Goal: Information Seeking & Learning: Learn about a topic

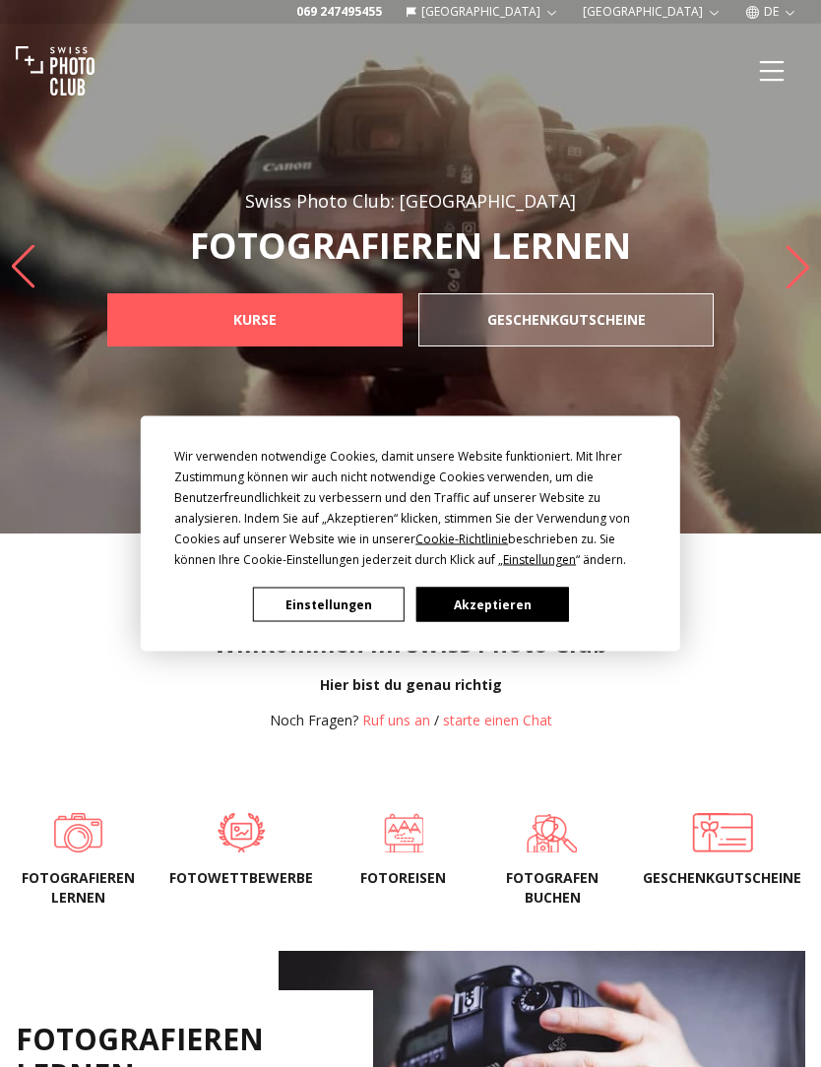
click at [501, 599] on button "Akzeptieren" at bounding box center [493, 605] width 152 height 34
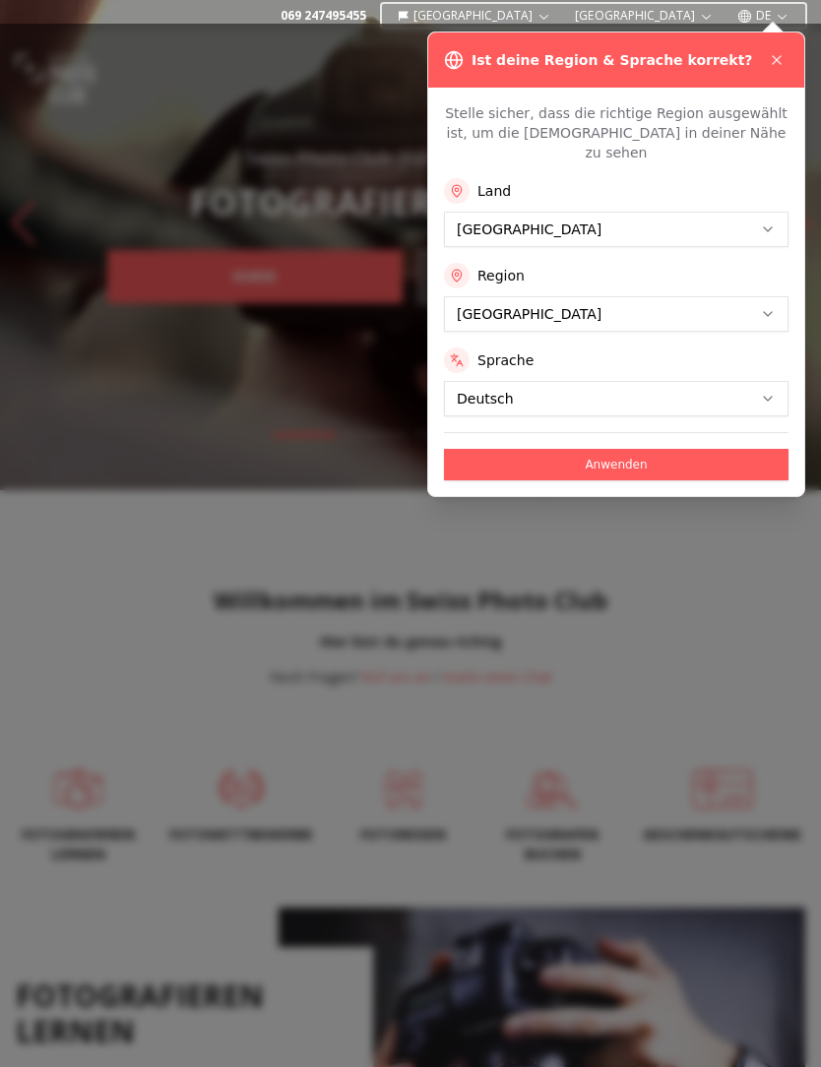
scroll to position [59, 0]
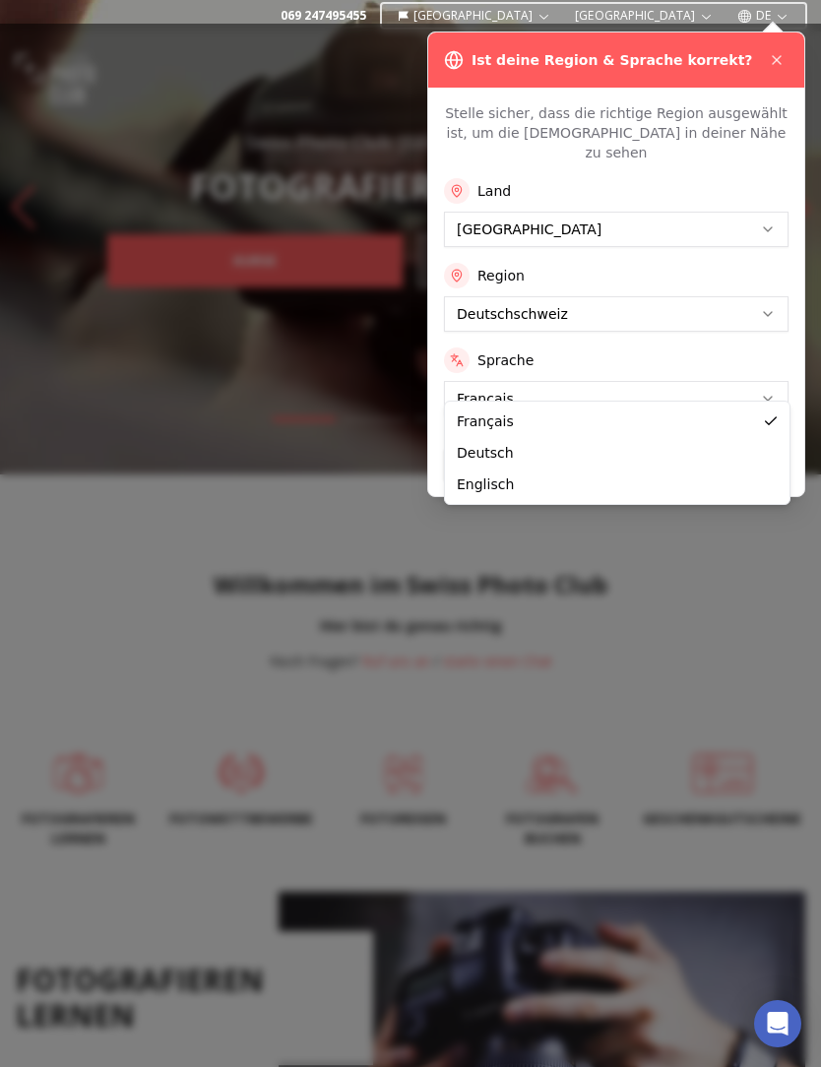
click at [682, 402] on div "Français Deutsch Englisch" at bounding box center [617, 453] width 345 height 102
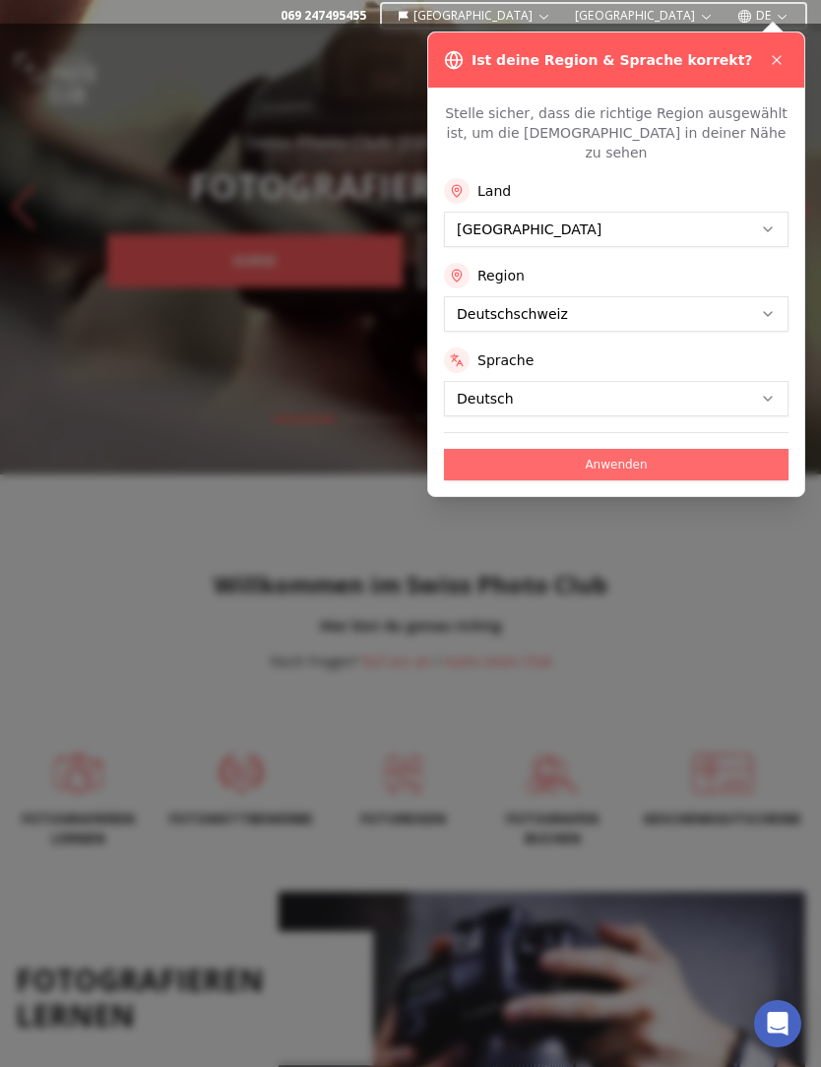
click at [637, 450] on button "Anwenden" at bounding box center [616, 465] width 345 height 32
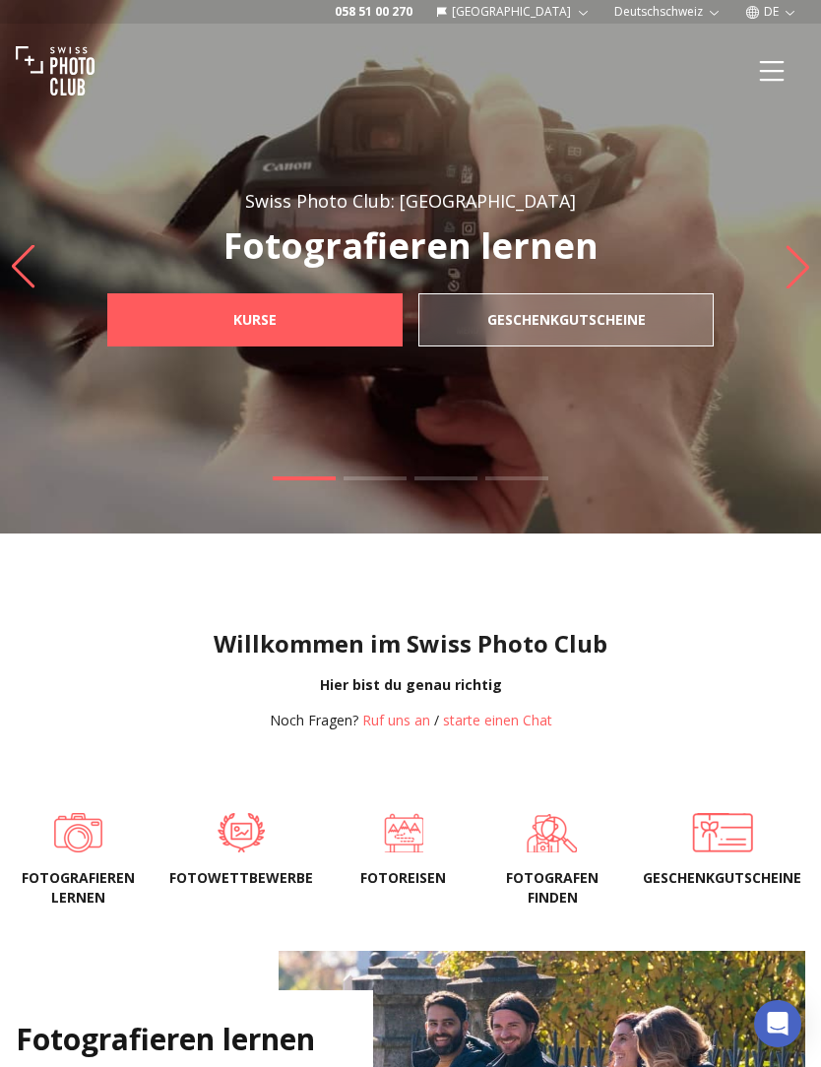
click at [775, 75] on icon "Menu" at bounding box center [771, 70] width 35 height 35
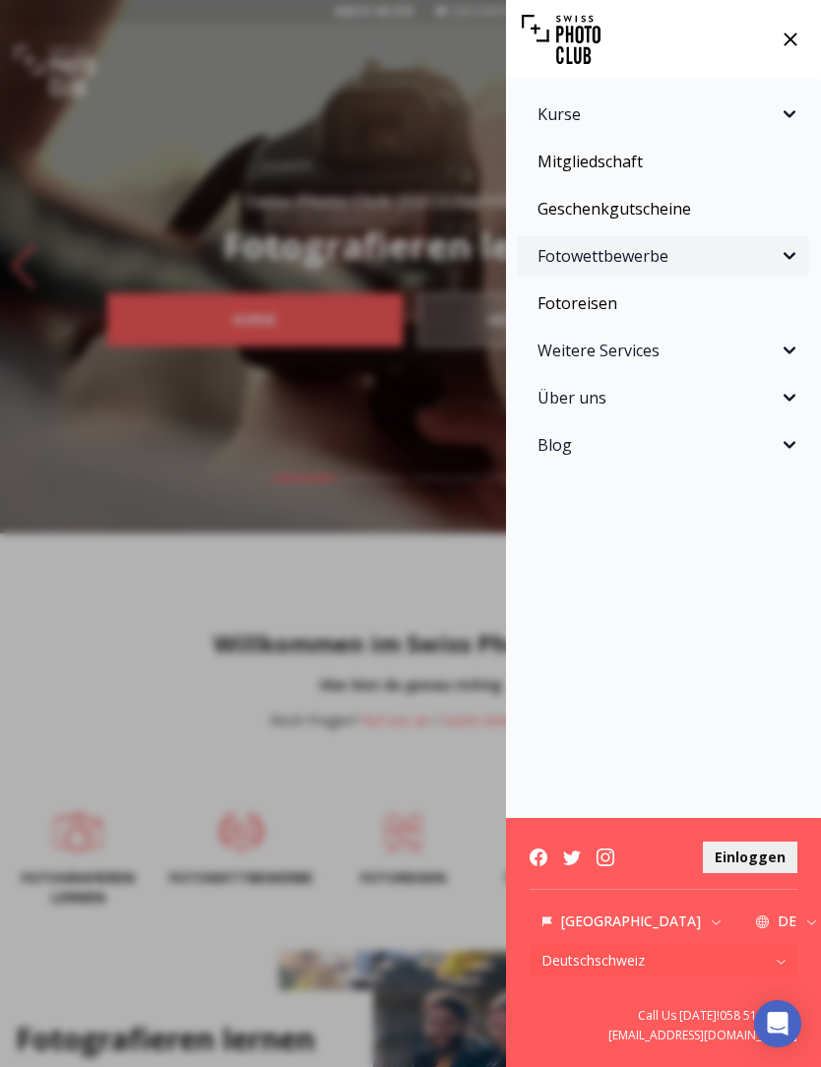
click at [648, 260] on span "Fotowettbewerbe" at bounding box center [658, 256] width 240 height 24
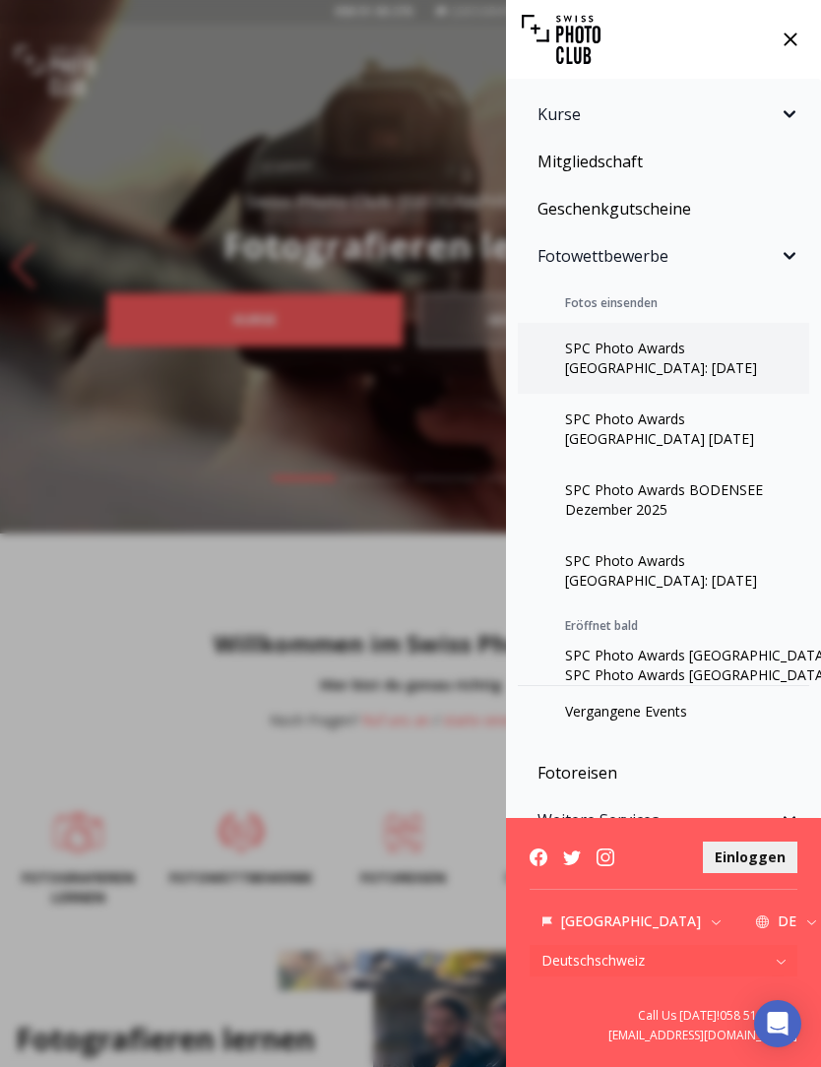
click at [659, 353] on link "SPC Photo Awards [GEOGRAPHIC_DATA]: [DATE]" at bounding box center [663, 358] width 291 height 71
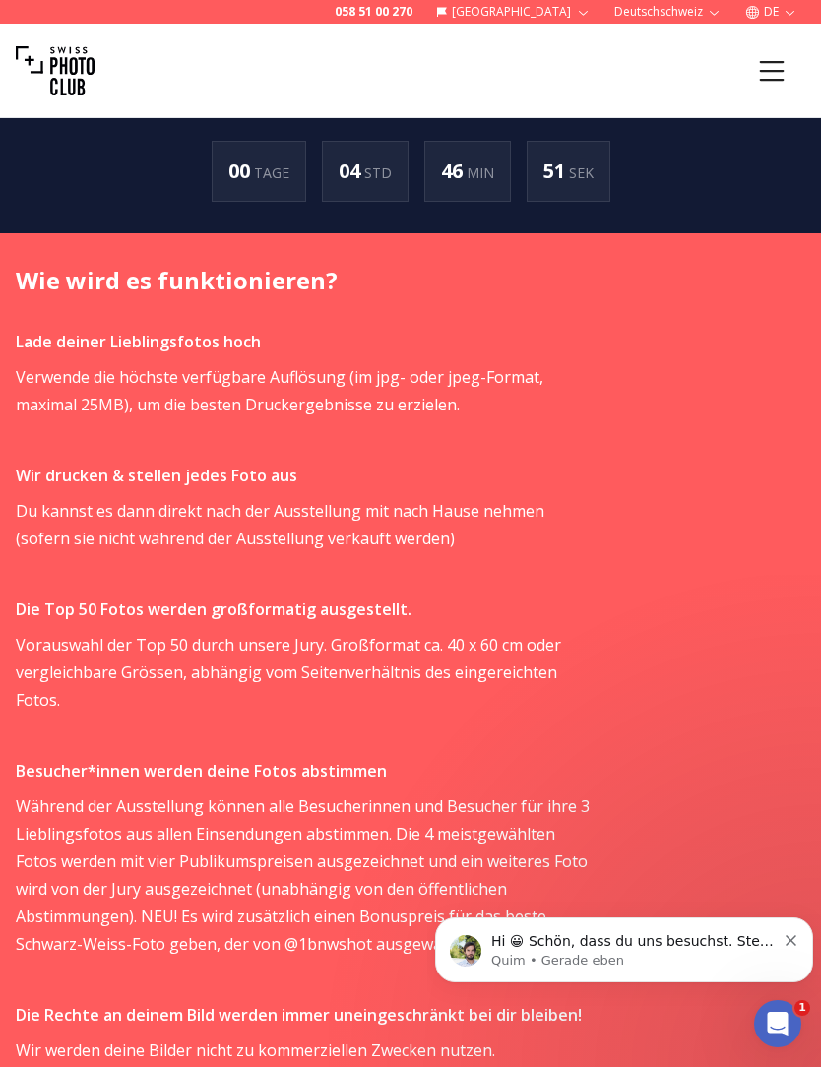
click at [684, 843] on div "Wie wird es funktionieren? Lade deiner Lieblingsfotos hoch Verwende die höchste…" at bounding box center [410, 790] width 821 height 1115
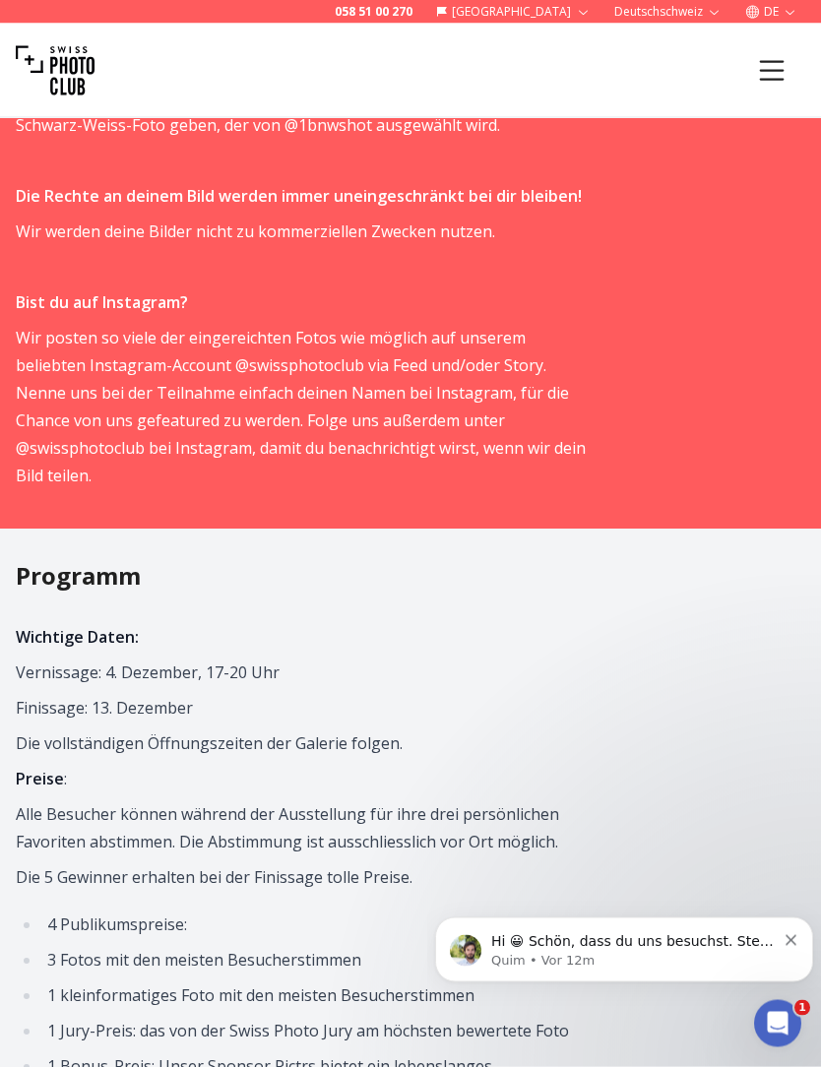
scroll to position [1948, 0]
